Goal: Task Accomplishment & Management: Use online tool/utility

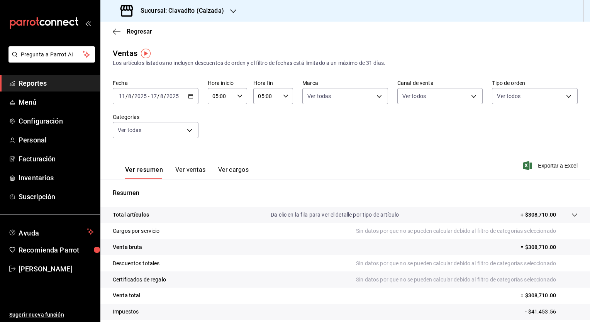
click at [190, 96] on icon "button" at bounding box center [190, 95] width 5 height 5
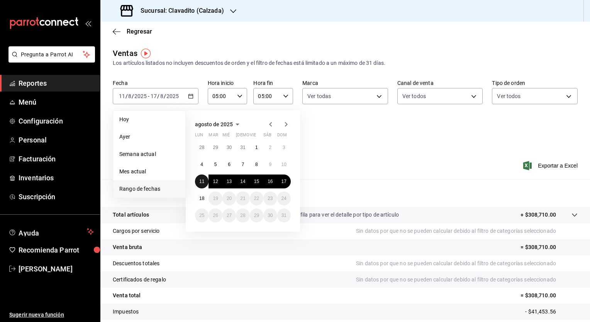
click at [202, 181] on abbr "11" at bounding box center [201, 181] width 5 height 5
click at [202, 196] on abbr "18" at bounding box center [201, 198] width 5 height 5
click at [205, 183] on button "11" at bounding box center [202, 181] width 14 height 14
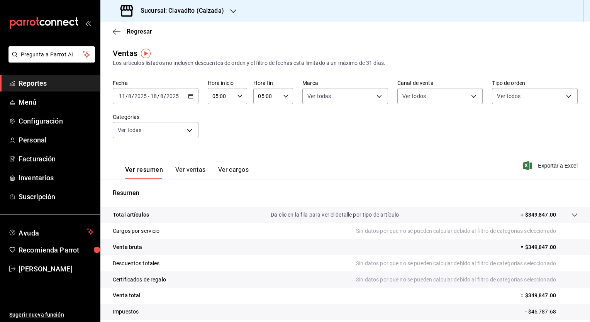
click at [191, 97] on icon "button" at bounding box center [190, 95] width 5 height 5
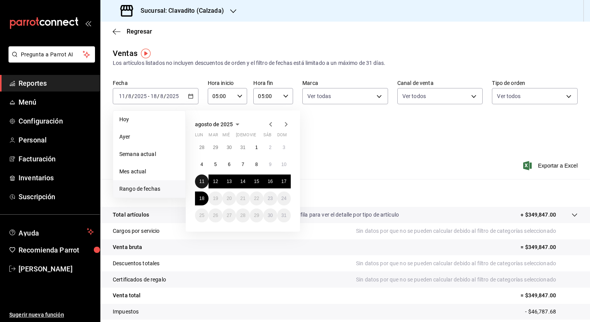
click at [203, 179] on abbr "11" at bounding box center [201, 181] width 5 height 5
click at [203, 200] on abbr "18" at bounding box center [201, 198] width 5 height 5
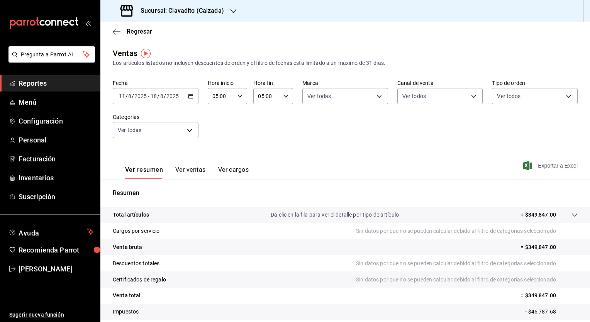
click at [440, 168] on span "Exportar a Excel" at bounding box center [551, 165] width 53 height 9
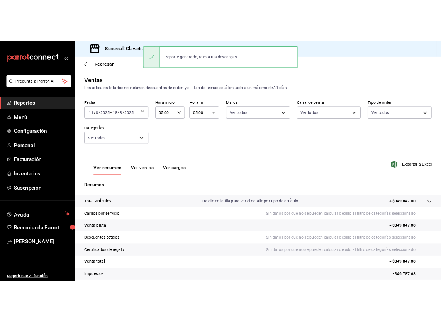
scroll to position [48, 0]
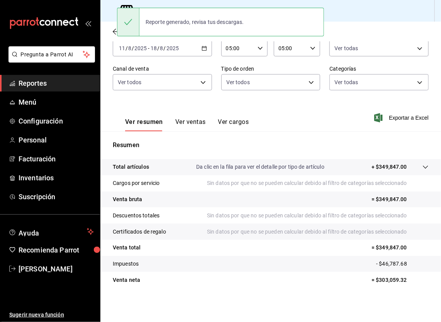
click at [355, 162] on tr "Total artículos Da clic en la fila para ver el detalle por tipo de artículo + $…" at bounding box center [270, 167] width 340 height 16
